Goal: Information Seeking & Learning: Learn about a topic

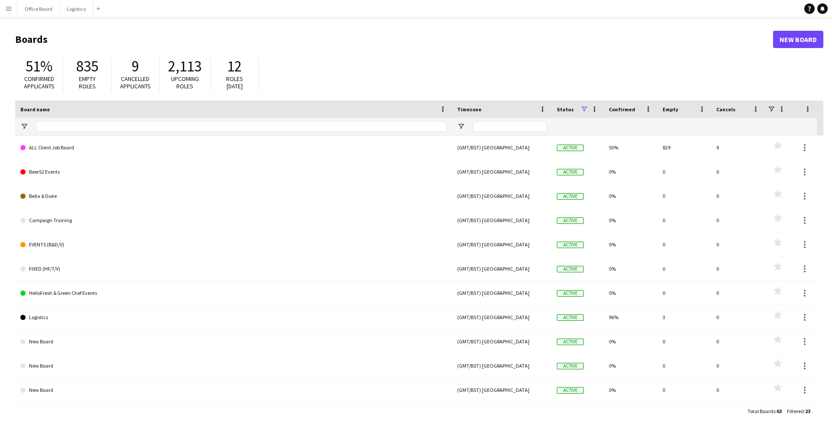
click at [14, 12] on button "Menu" at bounding box center [8, 8] width 17 height 17
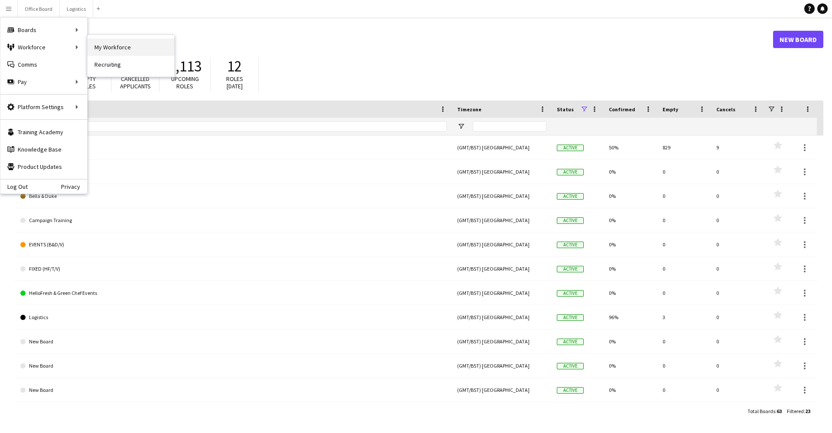
click at [124, 47] on link "My Workforce" at bounding box center [130, 47] width 87 height 17
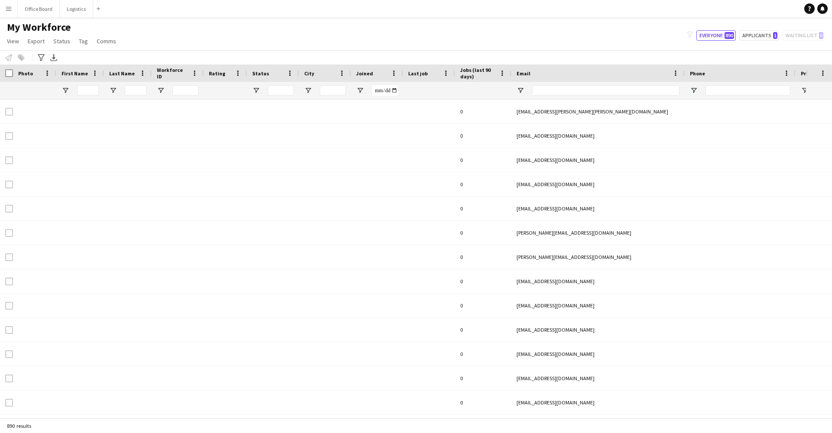
type input "******"
type input "**********"
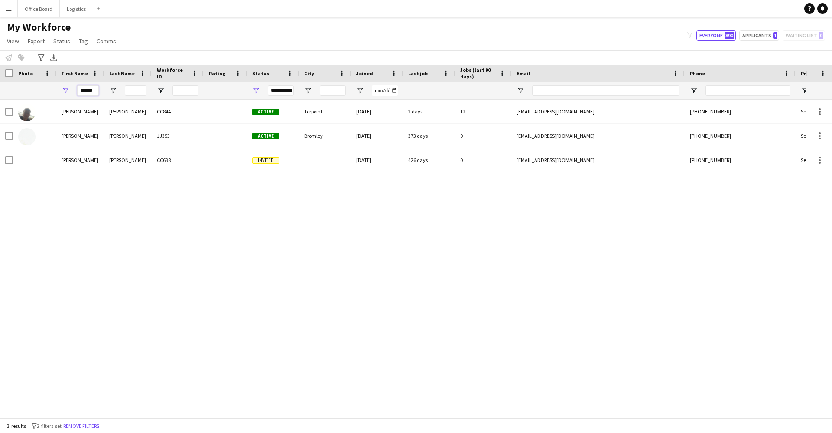
click at [85, 88] on input "******" at bounding box center [88, 90] width 22 height 10
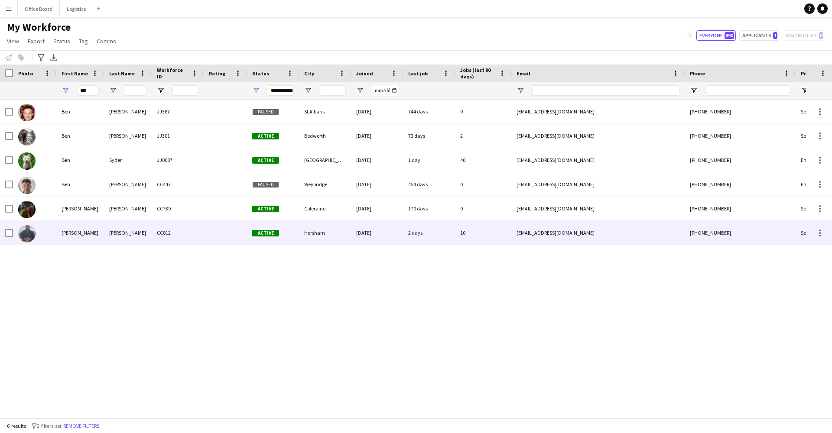
click at [99, 233] on div "[PERSON_NAME]" at bounding box center [80, 233] width 48 height 24
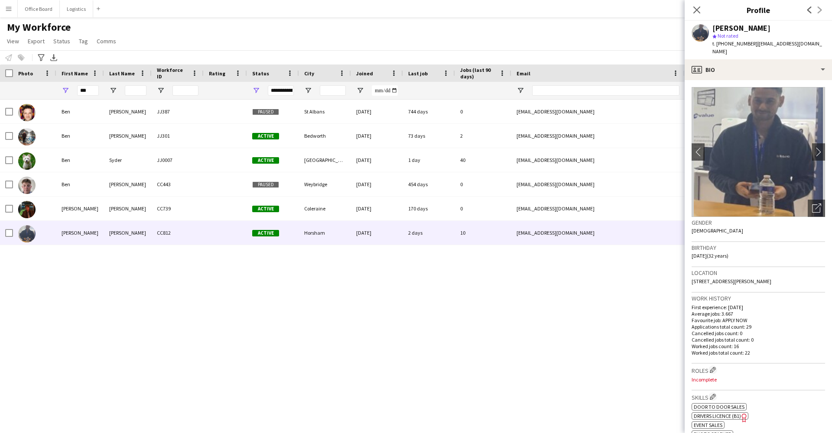
click at [825, 144] on app-crew-profile-bio "chevron-left chevron-right Open photos pop-in Gender [DEMOGRAPHIC_DATA] Birthda…" at bounding box center [757, 256] width 147 height 353
click at [820, 147] on app-icon "chevron-right" at bounding box center [818, 151] width 13 height 9
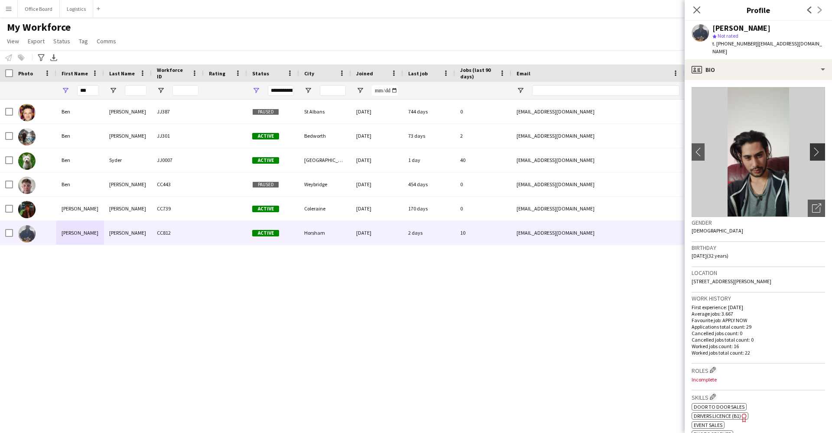
click at [820, 147] on app-icon "chevron-right" at bounding box center [818, 151] width 13 height 9
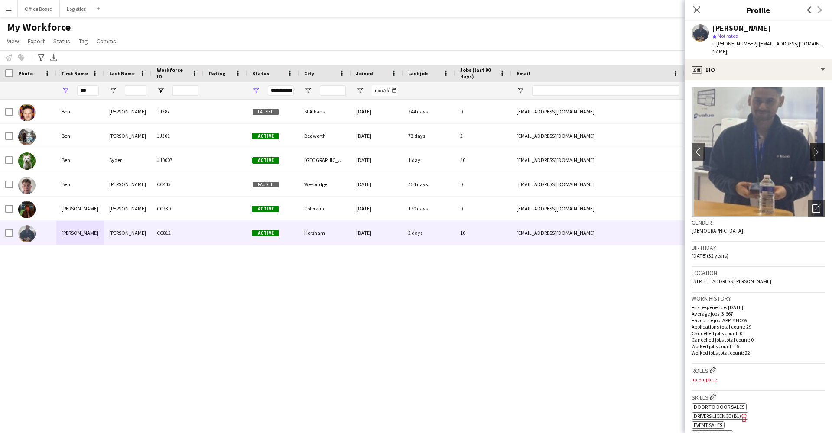
click at [820, 147] on app-icon "chevron-right" at bounding box center [818, 151] width 13 height 9
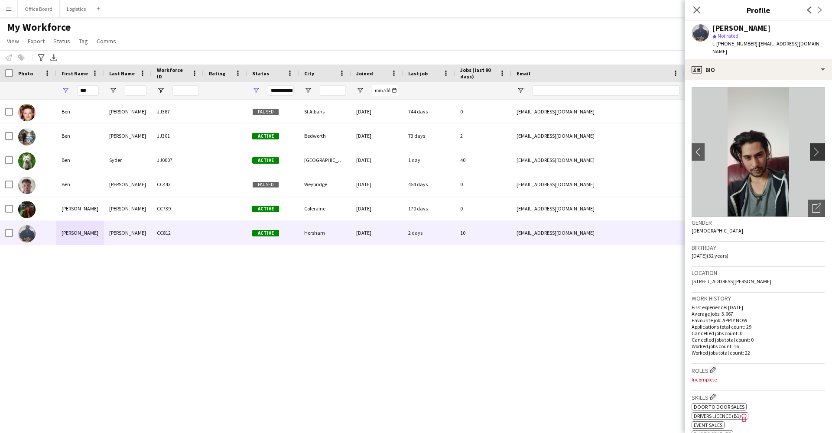
click at [820, 147] on app-icon "chevron-right" at bounding box center [818, 151] width 13 height 9
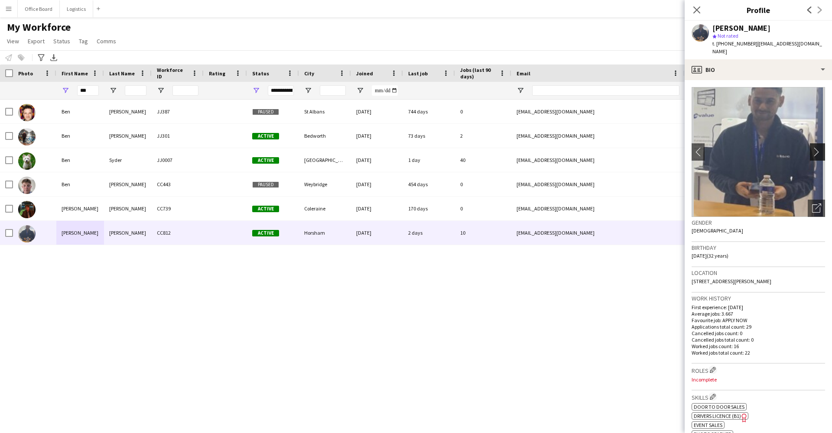
click at [820, 147] on app-icon "chevron-right" at bounding box center [818, 151] width 13 height 9
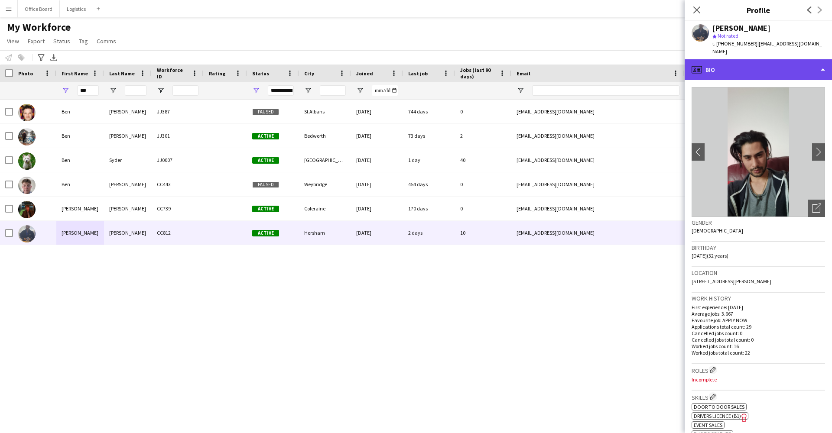
click at [735, 59] on div "profile Bio" at bounding box center [757, 69] width 147 height 21
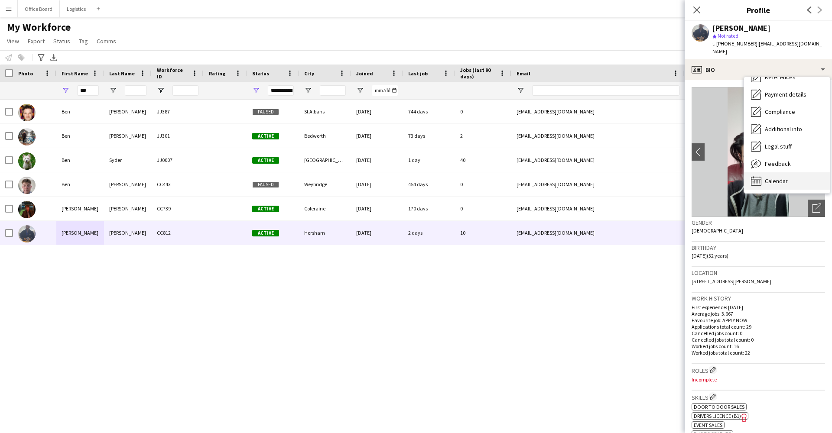
click at [781, 180] on div "Calendar Calendar" at bounding box center [787, 180] width 86 height 17
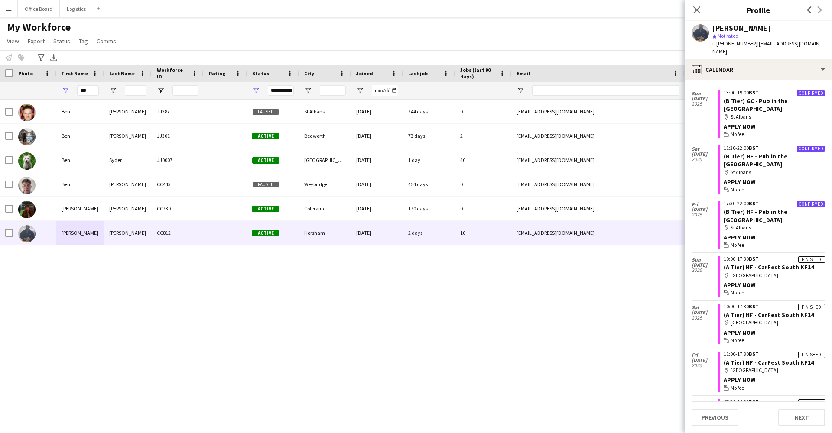
scroll to position [219, 0]
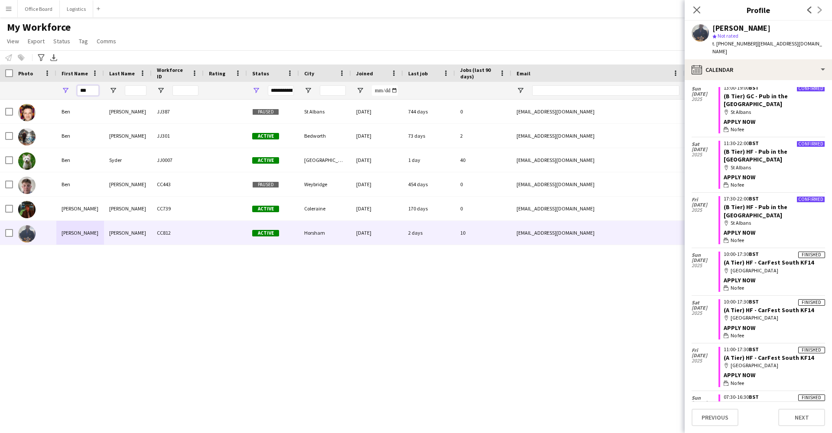
click at [82, 91] on input "***" at bounding box center [88, 90] width 22 height 10
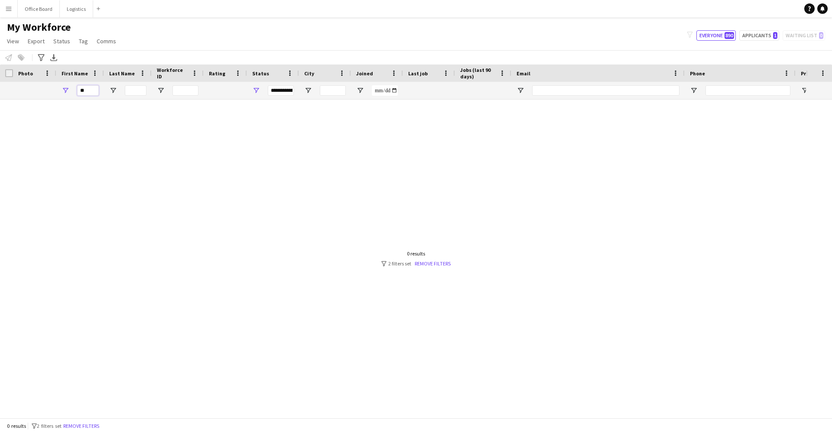
type input "*"
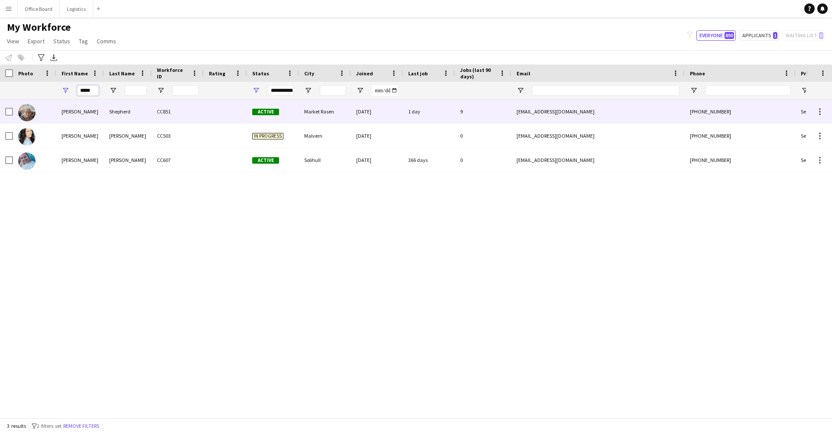
type input "*****"
click at [94, 116] on div "[PERSON_NAME]" at bounding box center [80, 112] width 48 height 24
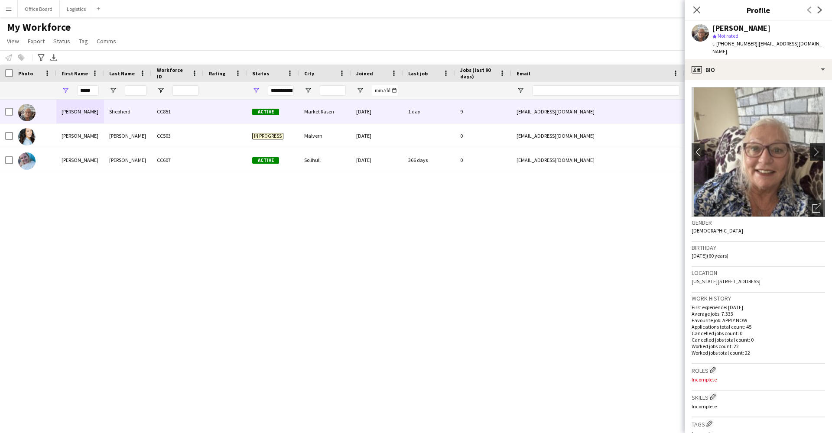
click at [816, 147] on app-icon "chevron-right" at bounding box center [818, 151] width 13 height 9
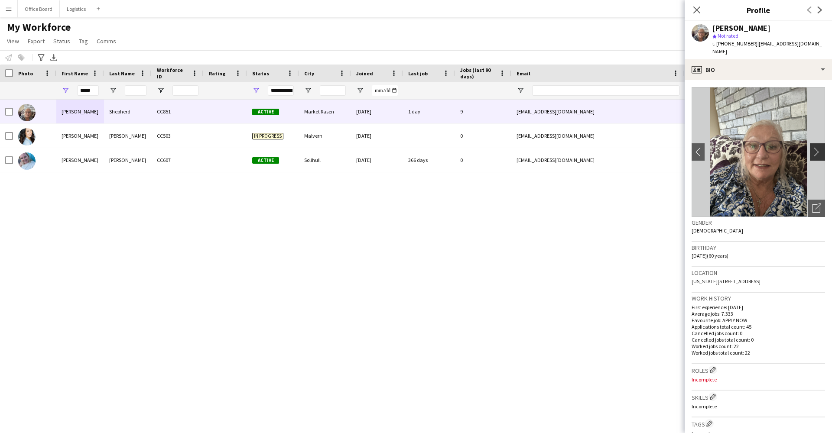
click at [816, 147] on app-icon "chevron-right" at bounding box center [818, 151] width 13 height 9
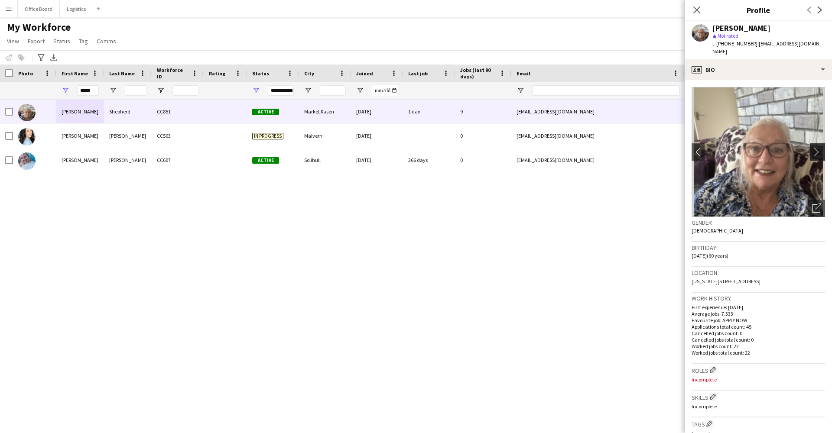
click at [816, 147] on app-icon "chevron-right" at bounding box center [818, 151] width 13 height 9
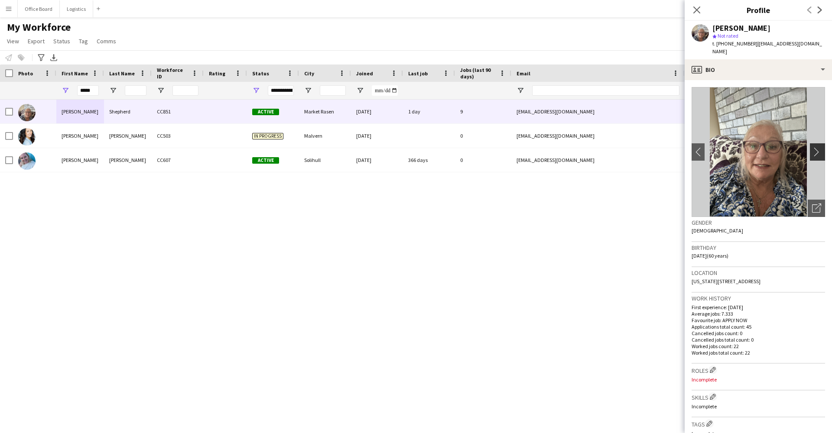
click at [815, 147] on app-icon "chevron-right" at bounding box center [818, 151] width 13 height 9
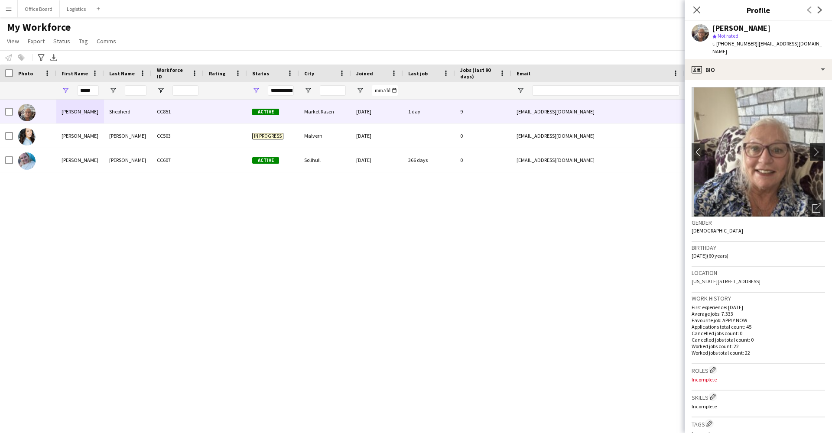
click at [815, 147] on app-icon "chevron-right" at bounding box center [818, 151] width 13 height 9
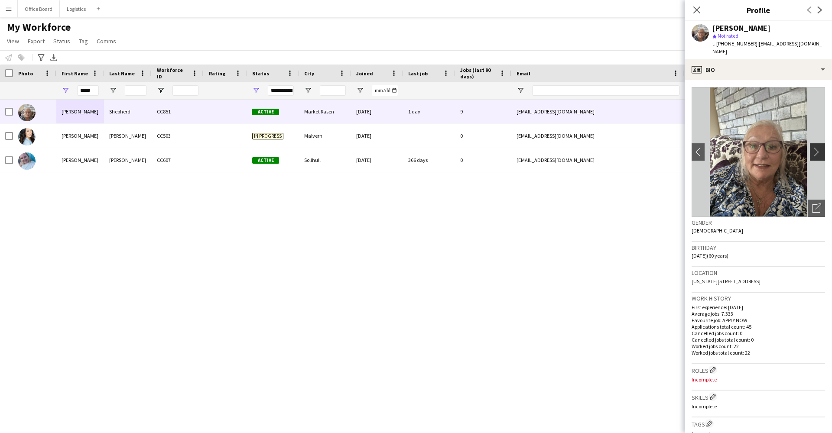
click at [817, 147] on app-icon "chevron-right" at bounding box center [818, 151] width 13 height 9
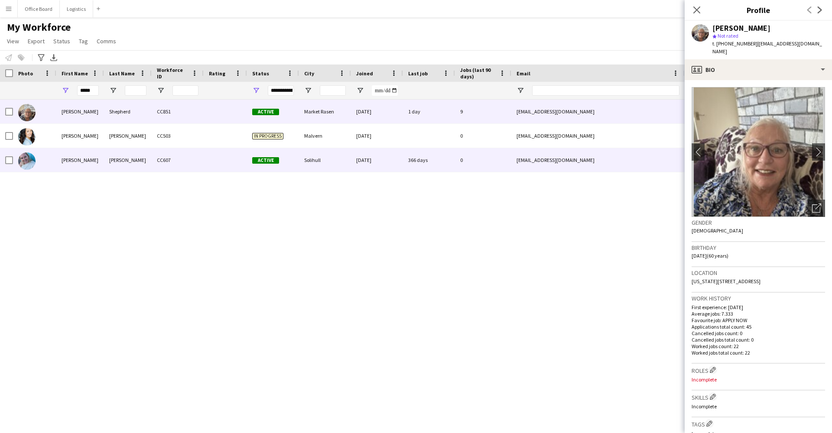
click at [383, 162] on div "[DATE]" at bounding box center [377, 160] width 52 height 24
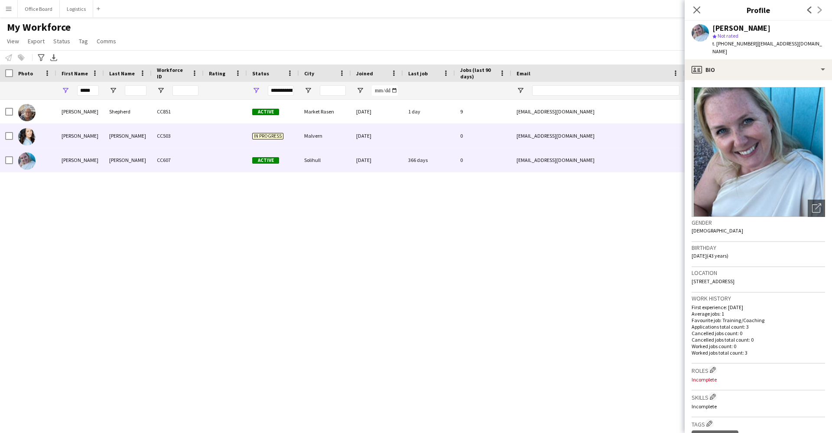
click at [316, 133] on div "Malvern" at bounding box center [325, 136] width 52 height 24
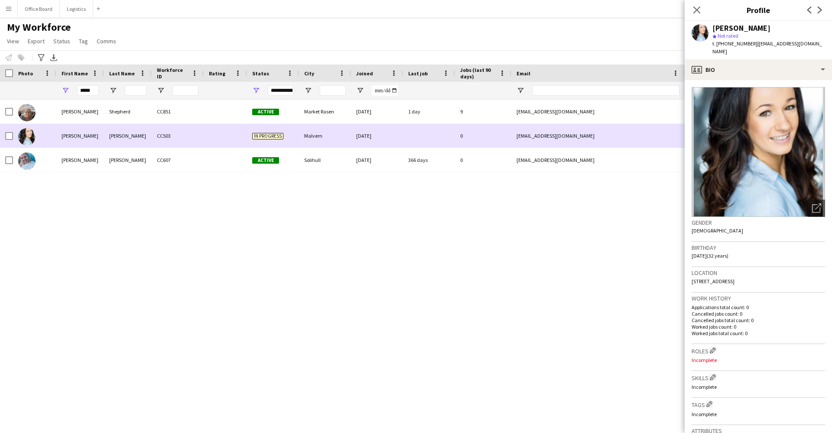
click at [328, 124] on div "Malvern" at bounding box center [325, 136] width 52 height 24
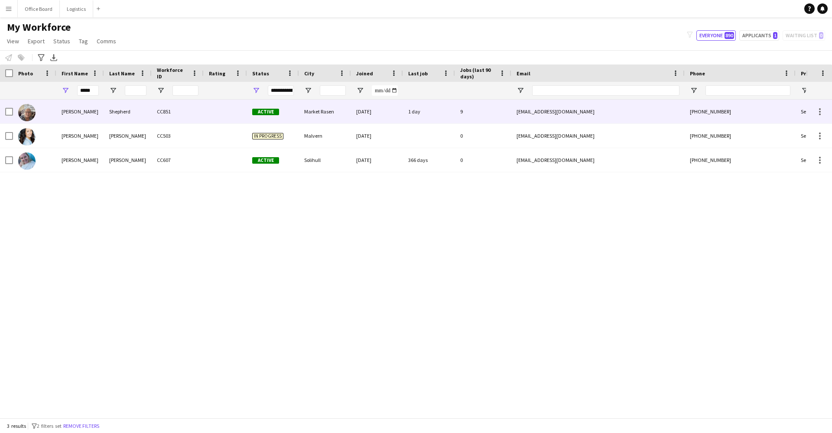
click at [332, 118] on div "Market Rasen" at bounding box center [325, 112] width 52 height 24
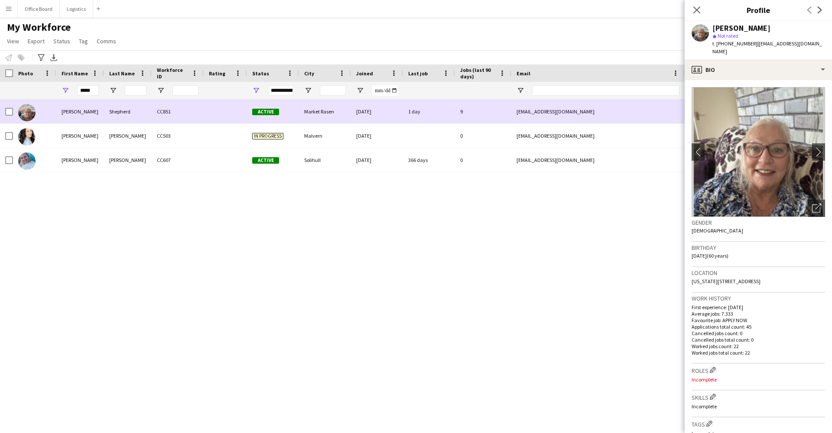
click at [113, 115] on div "Shepherd" at bounding box center [128, 112] width 48 height 24
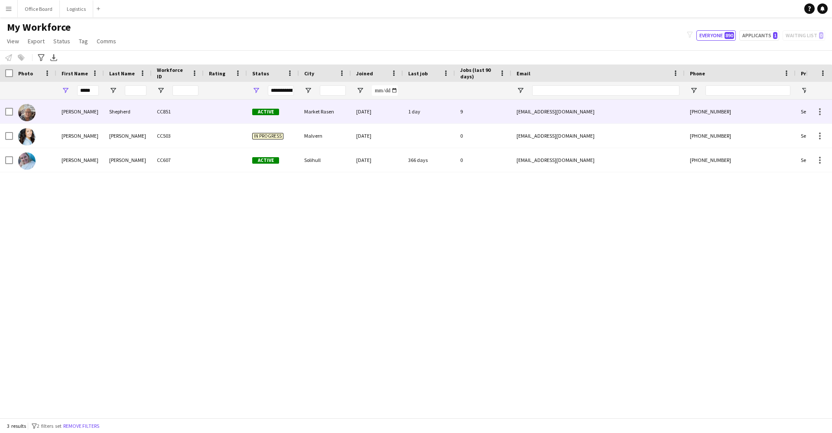
click at [113, 115] on div "Shepherd" at bounding box center [128, 112] width 48 height 24
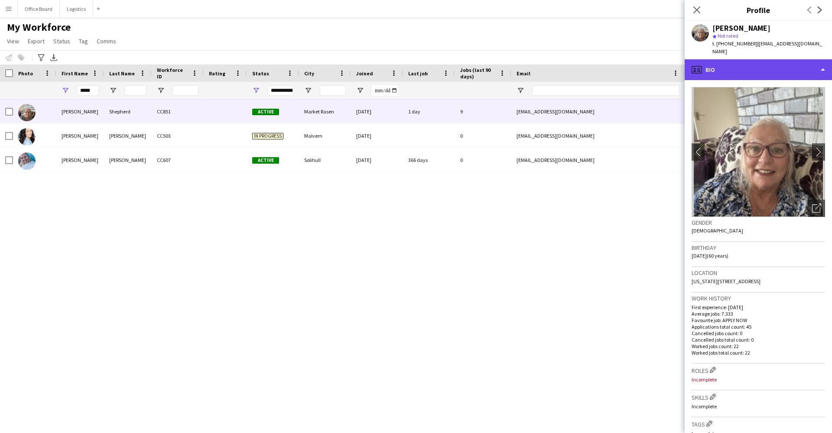
click at [772, 67] on div "profile Bio" at bounding box center [757, 69] width 147 height 21
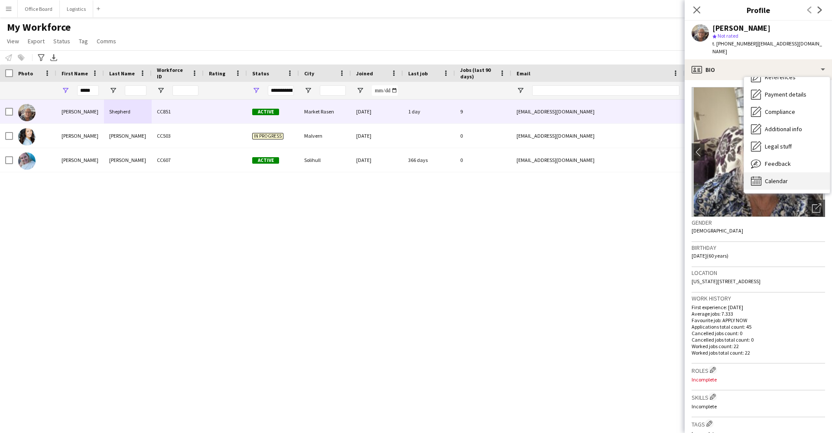
scroll to position [99, 0]
click at [784, 177] on span "Calendar" at bounding box center [775, 181] width 23 height 8
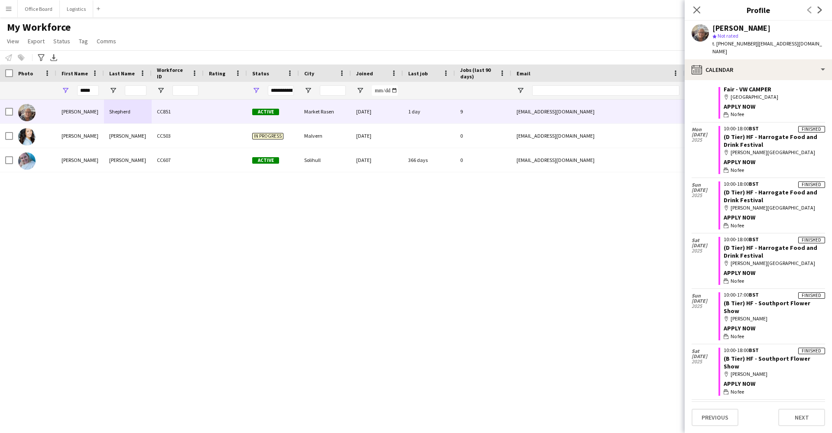
scroll to position [1733, 0]
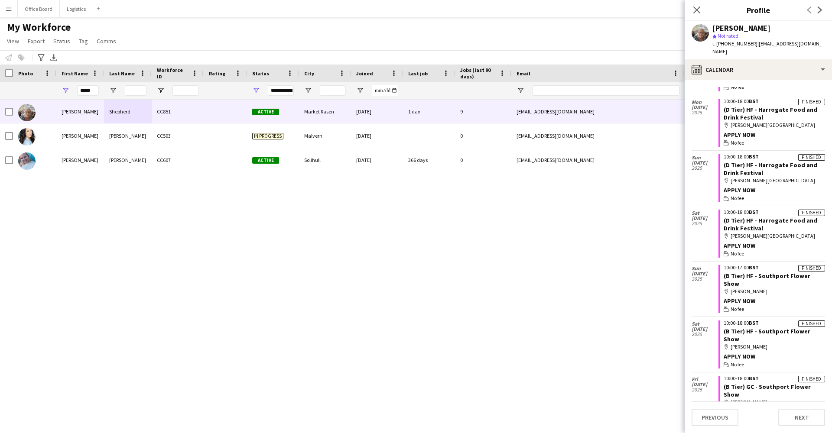
click at [306, 196] on div "[PERSON_NAME] CC851 Active Market Rasen [DATE] 1 day 9 [EMAIL_ADDRESS][DOMAIN_N…" at bounding box center [403, 259] width 806 height 318
click at [703, 9] on app-icon "Close pop-in" at bounding box center [696, 10] width 13 height 13
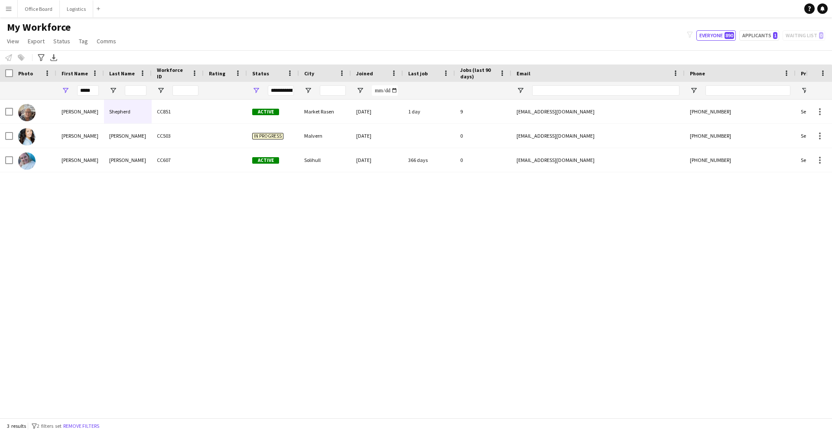
click at [622, 12] on app-navbar "Menu Boards Boards Boards All jobs Status Workforce Workforce My Workforce Recr…" at bounding box center [416, 8] width 832 height 17
click at [536, 16] on app-navbar "Menu Boards Boards Boards All jobs Status Workforce Workforce My Workforce Recr…" at bounding box center [416, 8] width 832 height 17
click at [437, 36] on div "My Workforce View Views Default view Basic Info Report New view Update view Del…" at bounding box center [416, 35] width 832 height 29
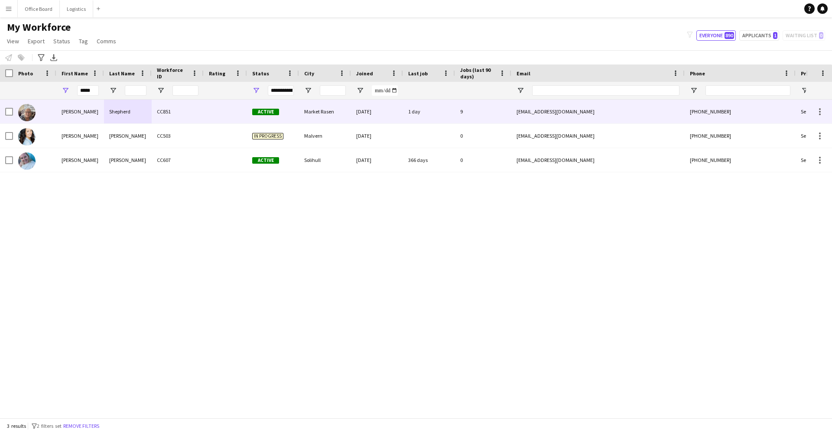
click at [104, 115] on div "[PERSON_NAME]" at bounding box center [80, 112] width 48 height 24
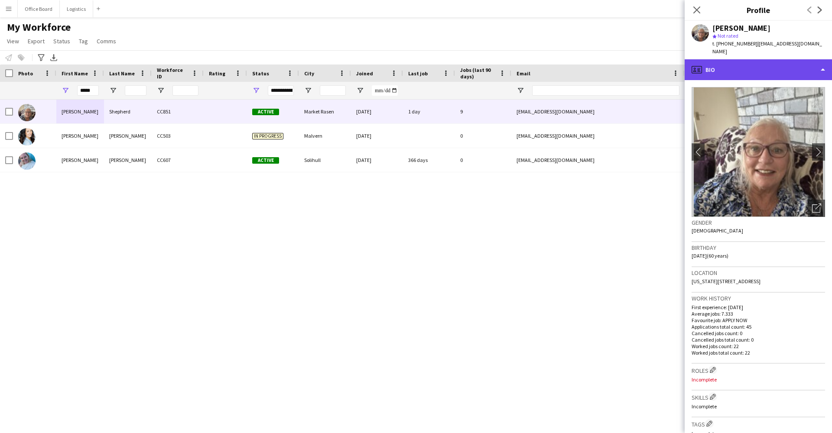
click at [789, 63] on div "profile Bio" at bounding box center [757, 69] width 147 height 21
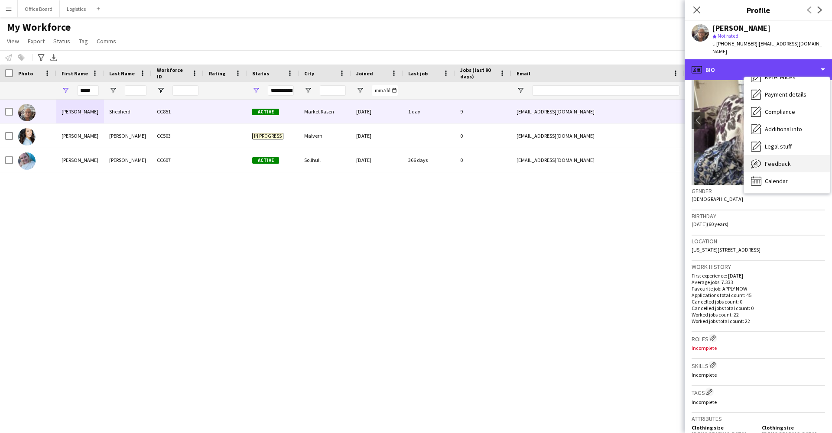
scroll to position [99, 0]
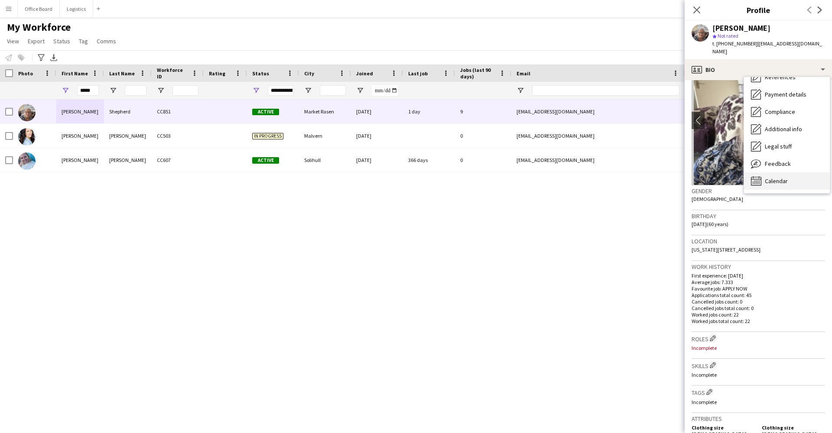
click at [771, 177] on span "Calendar" at bounding box center [775, 181] width 23 height 8
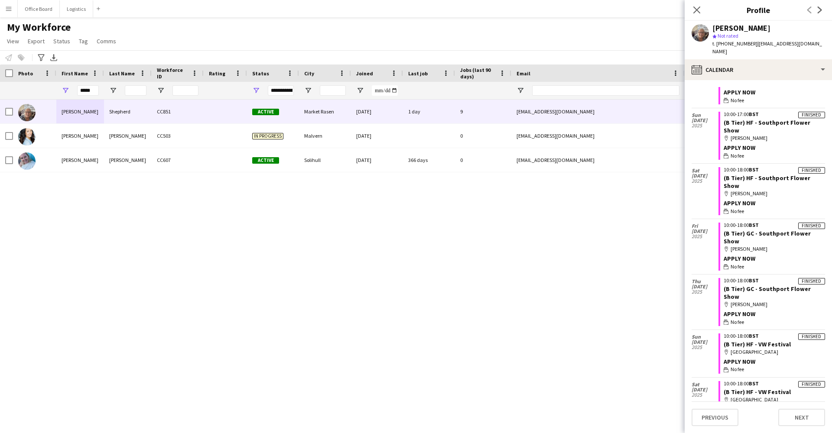
scroll to position [1885, 0]
click at [179, 276] on div "[PERSON_NAME] CC851 Active Market Rasen [DATE] 1 day 9 [EMAIL_ADDRESS][DOMAIN_N…" at bounding box center [403, 259] width 806 height 318
click at [291, 189] on div "[PERSON_NAME] CC851 Active Market Rasen [DATE] 1 day 9 [EMAIL_ADDRESS][DOMAIN_N…" at bounding box center [403, 259] width 806 height 318
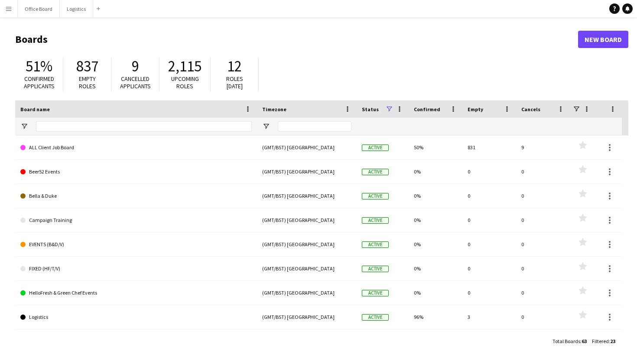
click at [11, 11] on app-icon "Menu" at bounding box center [8, 8] width 7 height 7
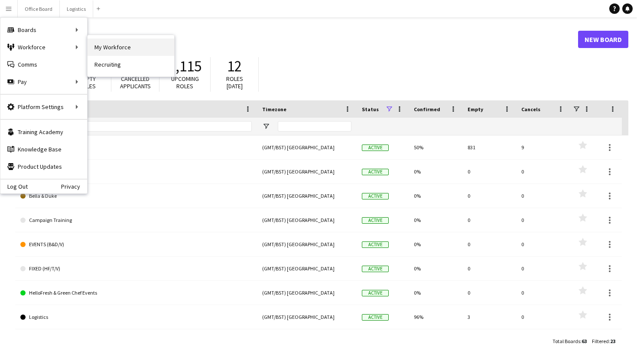
click at [102, 44] on link "My Workforce" at bounding box center [130, 47] width 87 height 17
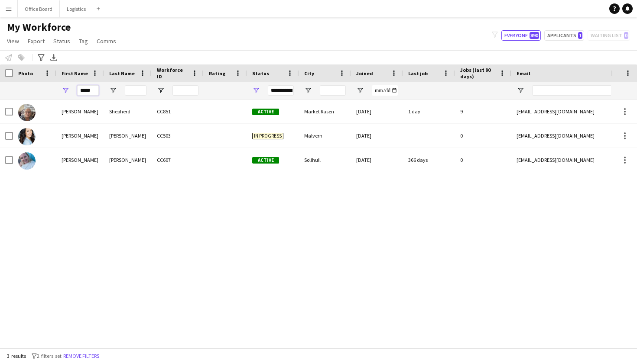
click at [94, 89] on input "*****" at bounding box center [88, 90] width 22 height 10
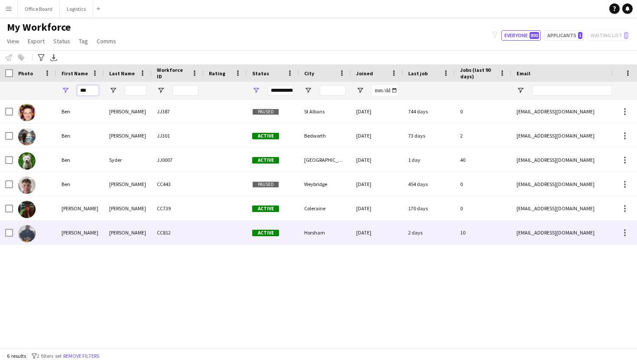
type input "***"
click at [136, 234] on div "[PERSON_NAME]" at bounding box center [128, 233] width 48 height 24
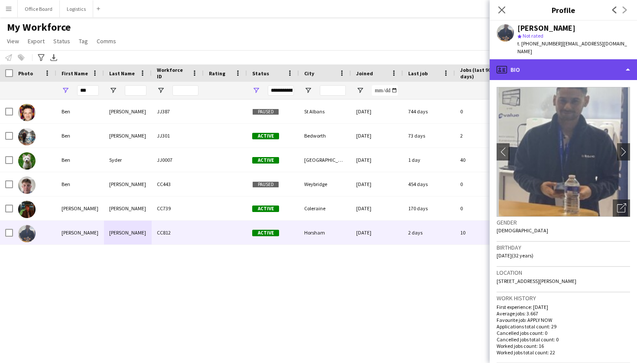
click at [569, 70] on div "profile Bio" at bounding box center [562, 69] width 147 height 21
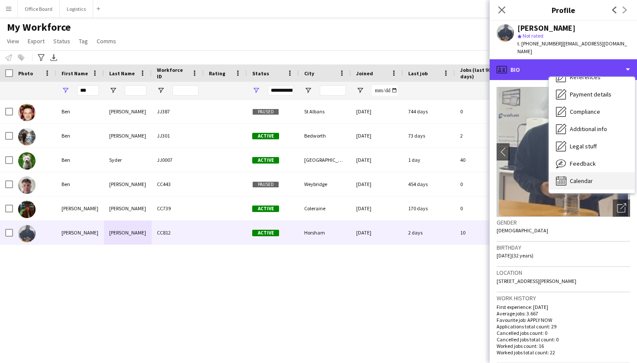
scroll to position [99, 0]
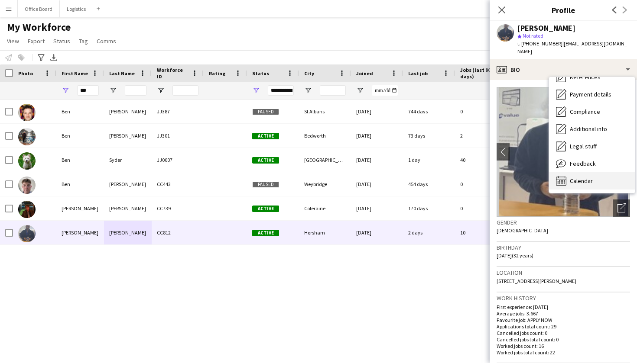
click at [579, 177] on span "Calendar" at bounding box center [581, 181] width 23 height 8
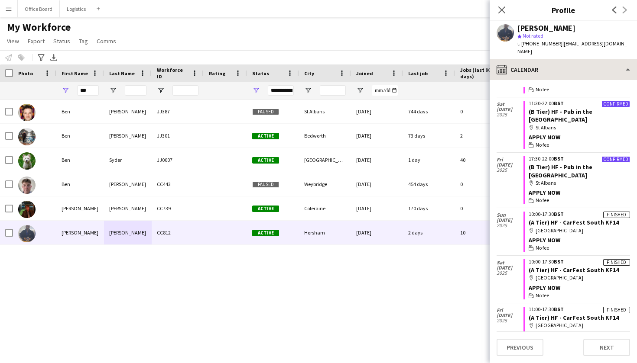
scroll to position [259, 0]
